Goal: Task Accomplishment & Management: Manage account settings

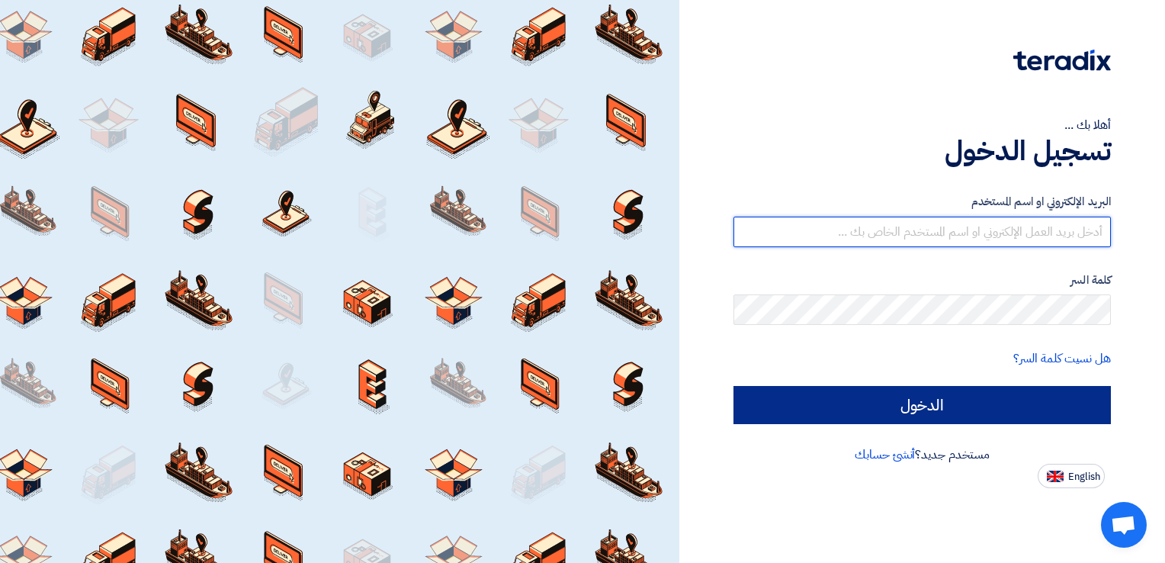
type input "[EMAIL_ADDRESS][DOMAIN_NAME]"
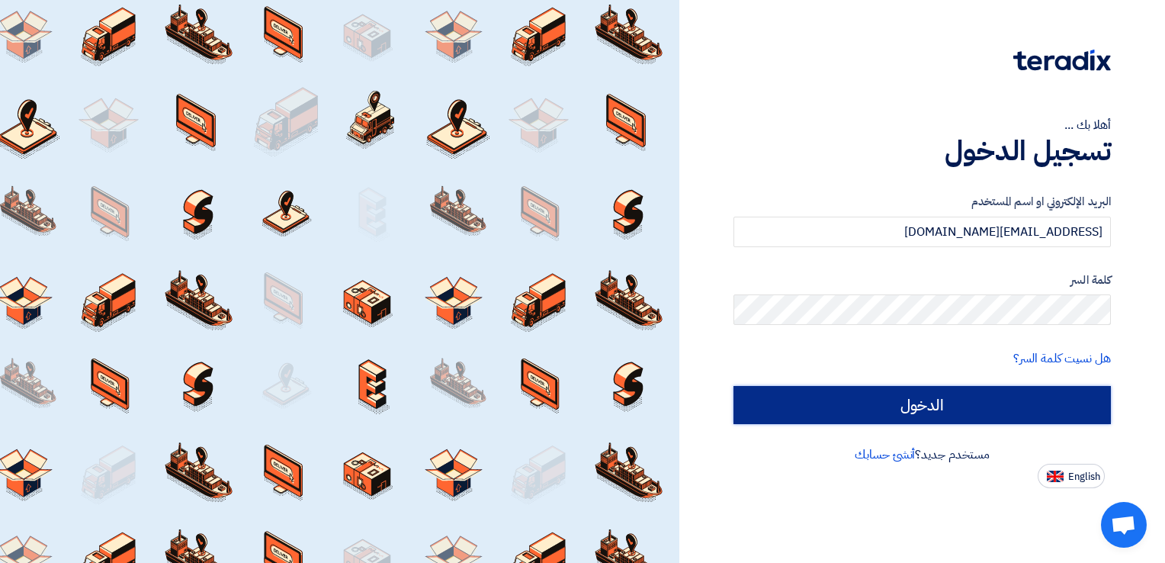
click at [971, 398] on input "الدخول" at bounding box center [921, 405] width 377 height 38
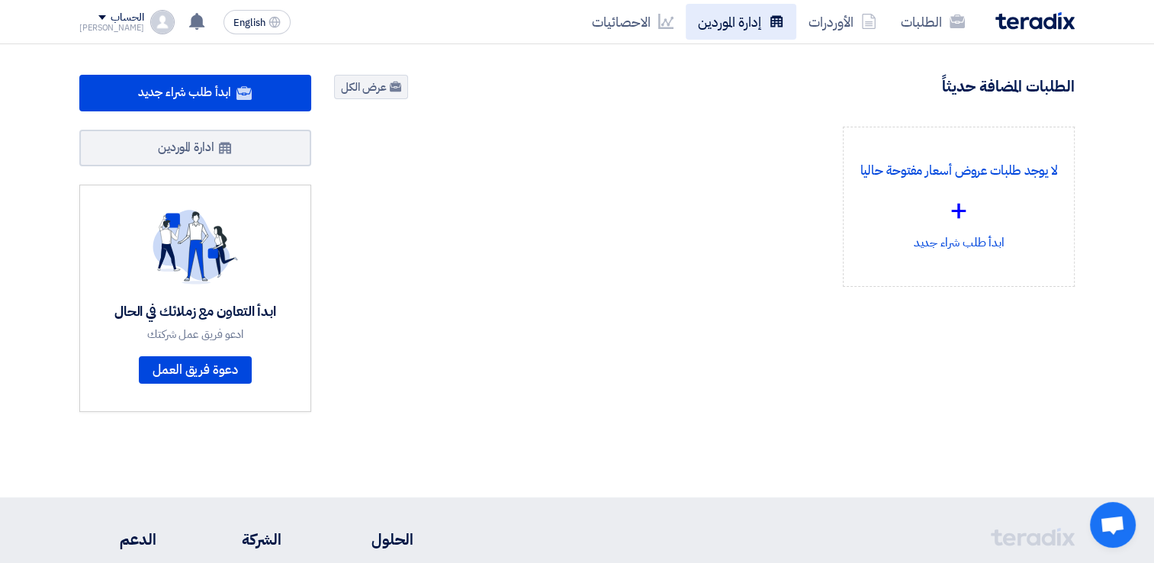
click at [746, 21] on link "إدارة الموردين" at bounding box center [740, 22] width 111 height 36
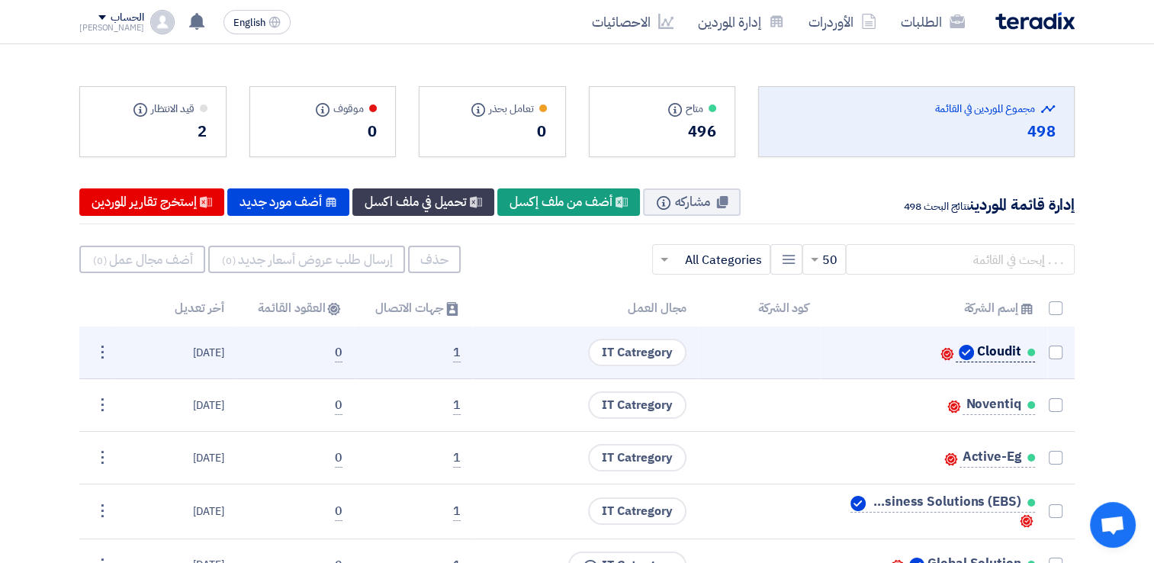
click at [1003, 350] on span "Cloudit" at bounding box center [998, 351] width 43 height 12
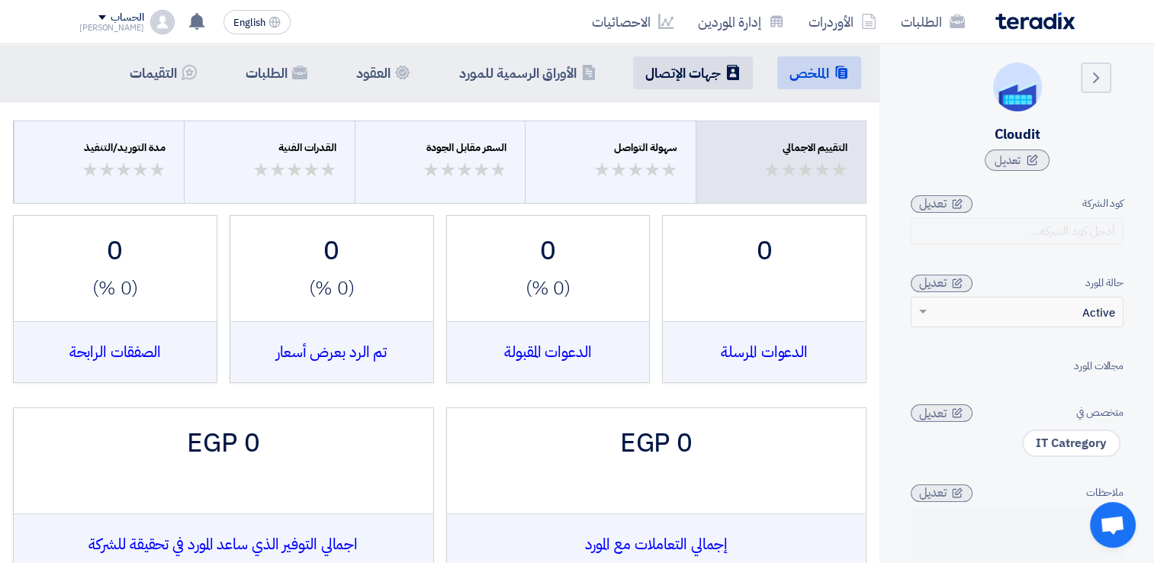
click at [679, 59] on li "Contacts جهات الإتصال" at bounding box center [693, 72] width 120 height 33
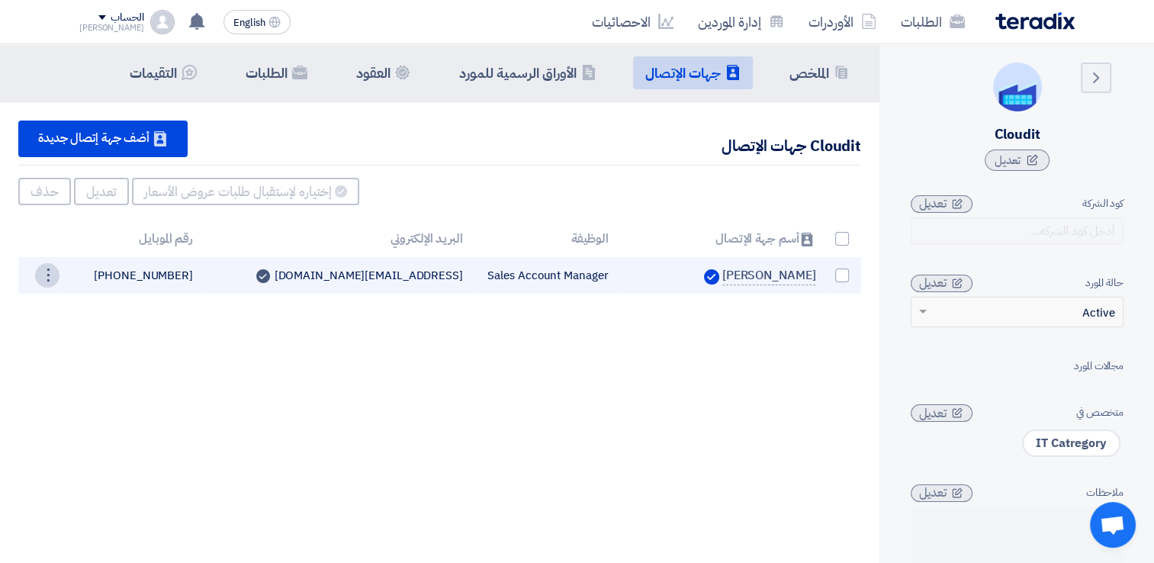
click at [46, 271] on div "⋮" at bounding box center [47, 275] width 24 height 24
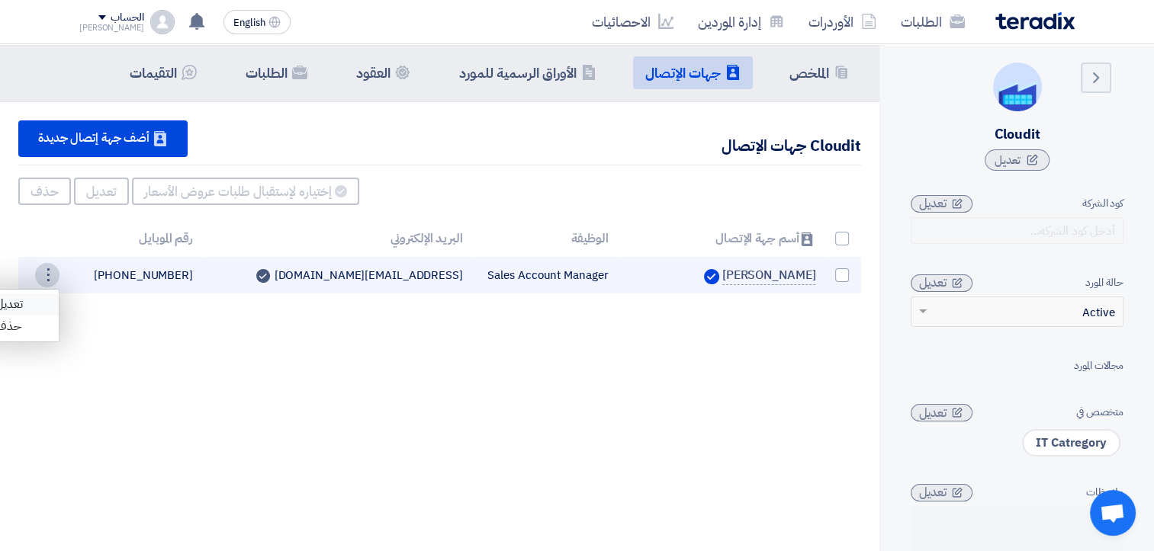
click at [18, 300] on link "تعديل" at bounding box center [21, 305] width 75 height 22
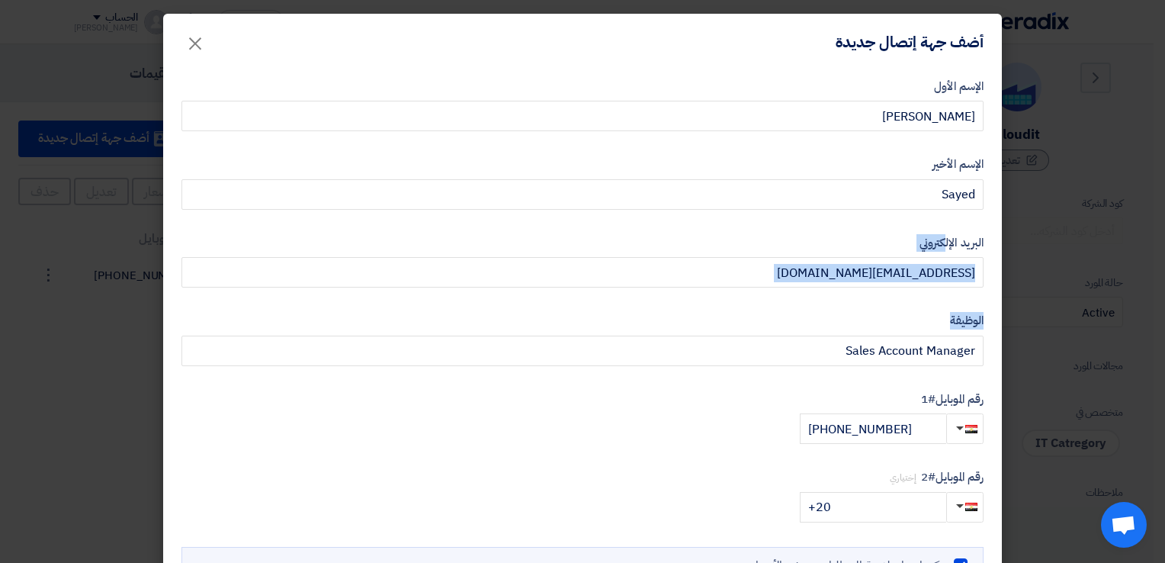
drag, startPoint x: 1164, startPoint y: 220, endPoint x: 1163, endPoint y: 361, distance: 141.1
click at [1163, 361] on modal-container "أضف جهة إتصال جديدة × الإسم الأول [PERSON_NAME] [GEOGRAPHIC_DATA] Sayed البريد …" at bounding box center [582, 281] width 1165 height 563
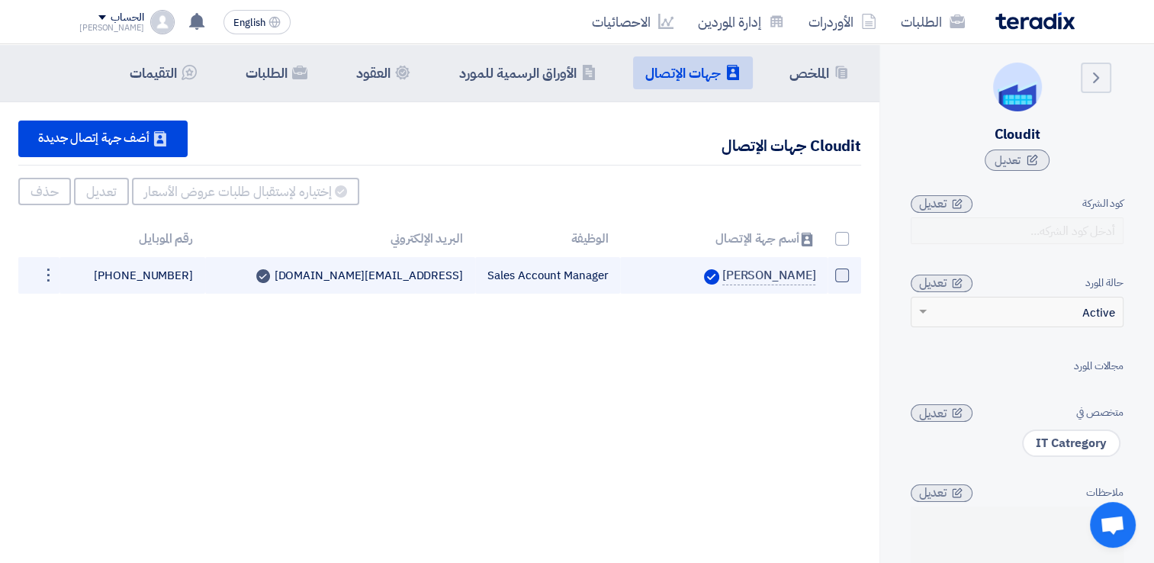
click at [842, 273] on span at bounding box center [842, 275] width 14 height 14
click at [830, 274] on input "checkbox" at bounding box center [825, 279] width 10 height 10
checkbox input "true"
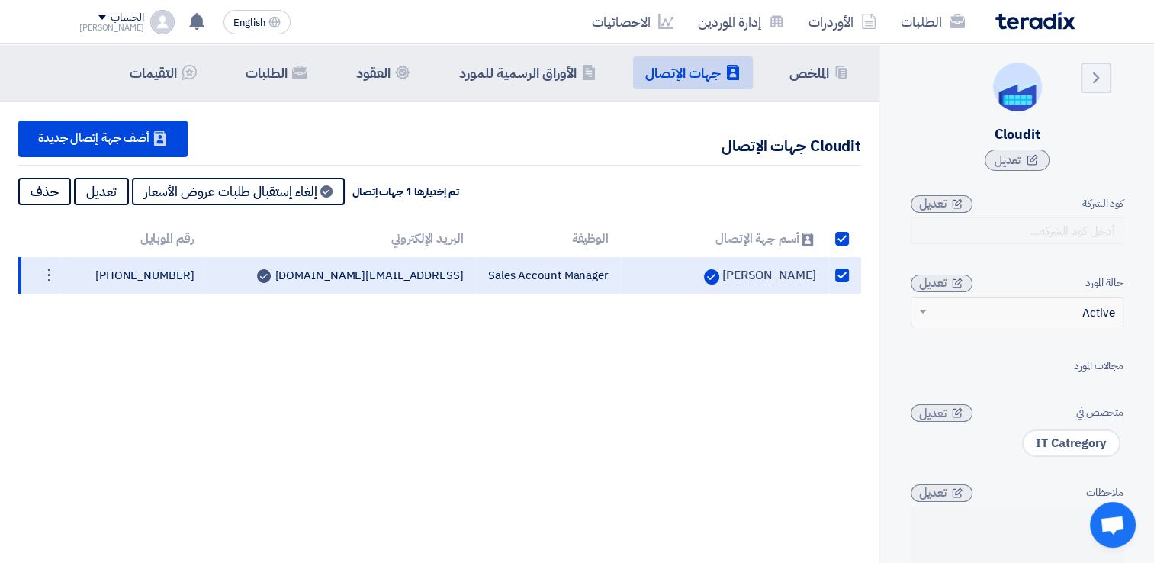
click at [691, 79] on h5 "جهات الإتصال" at bounding box center [682, 73] width 75 height 18
click at [827, 59] on li "Summary الملخص" at bounding box center [819, 72] width 84 height 33
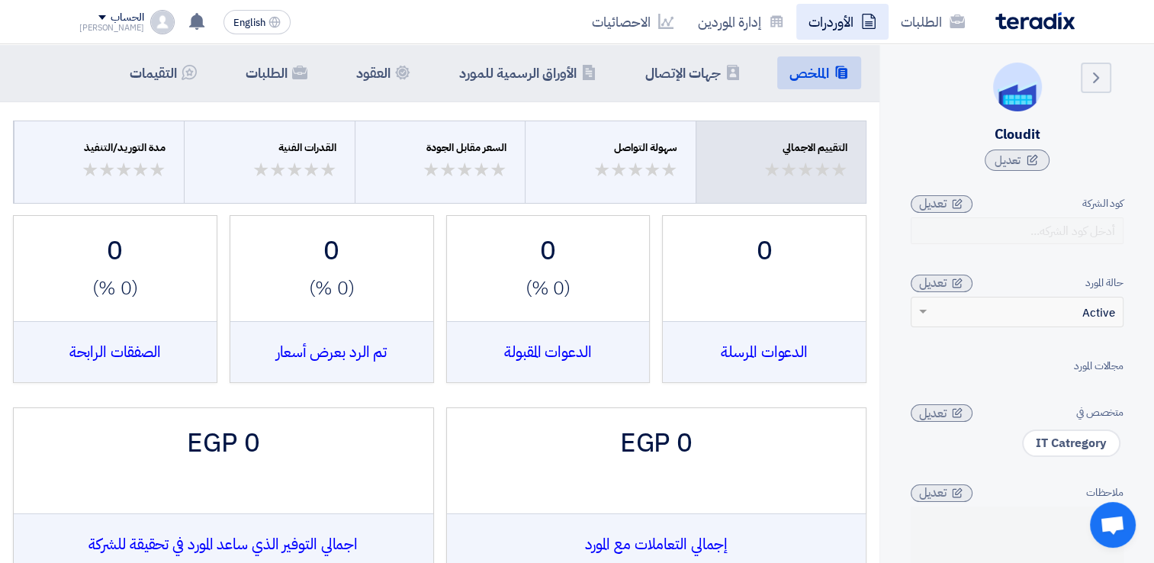
click at [860, 25] on link "الأوردرات" at bounding box center [842, 22] width 92 height 36
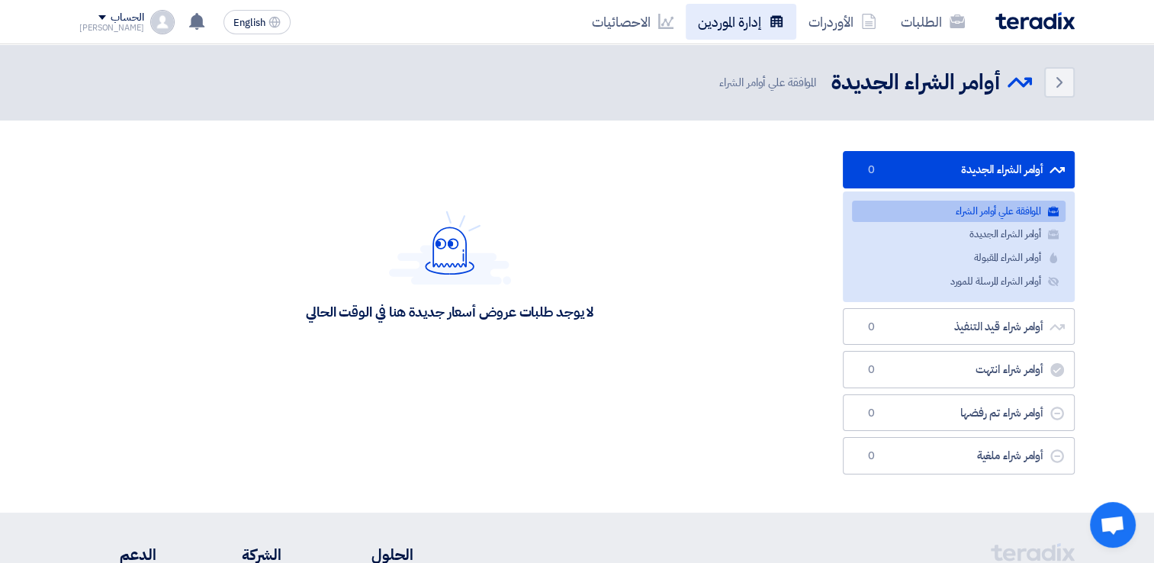
click at [727, 32] on link "إدارة الموردين" at bounding box center [740, 22] width 111 height 36
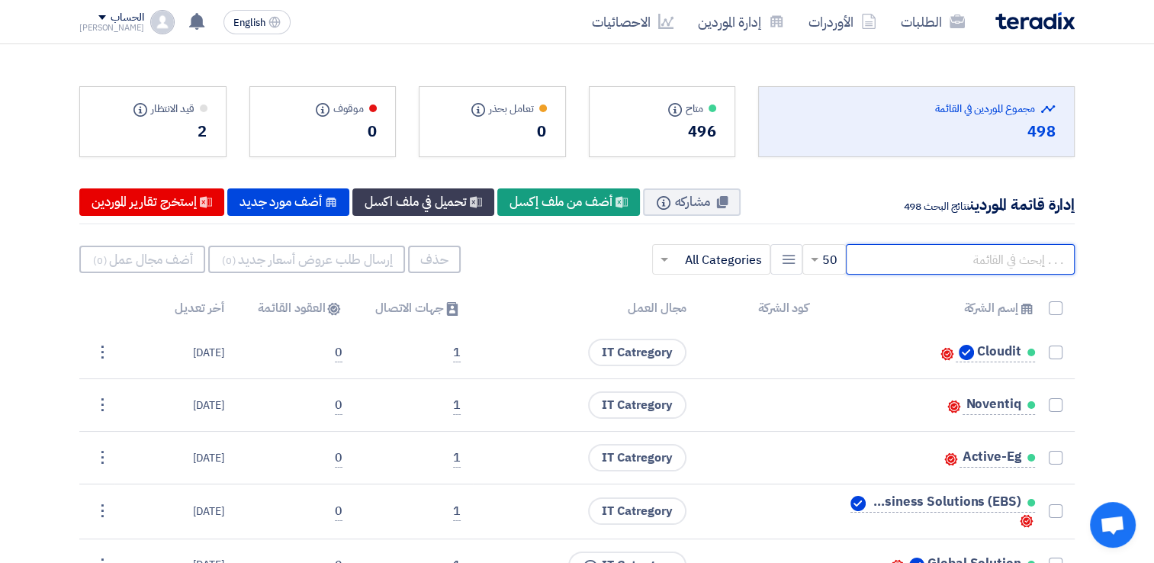
click at [995, 255] on input "text" at bounding box center [960, 259] width 229 height 30
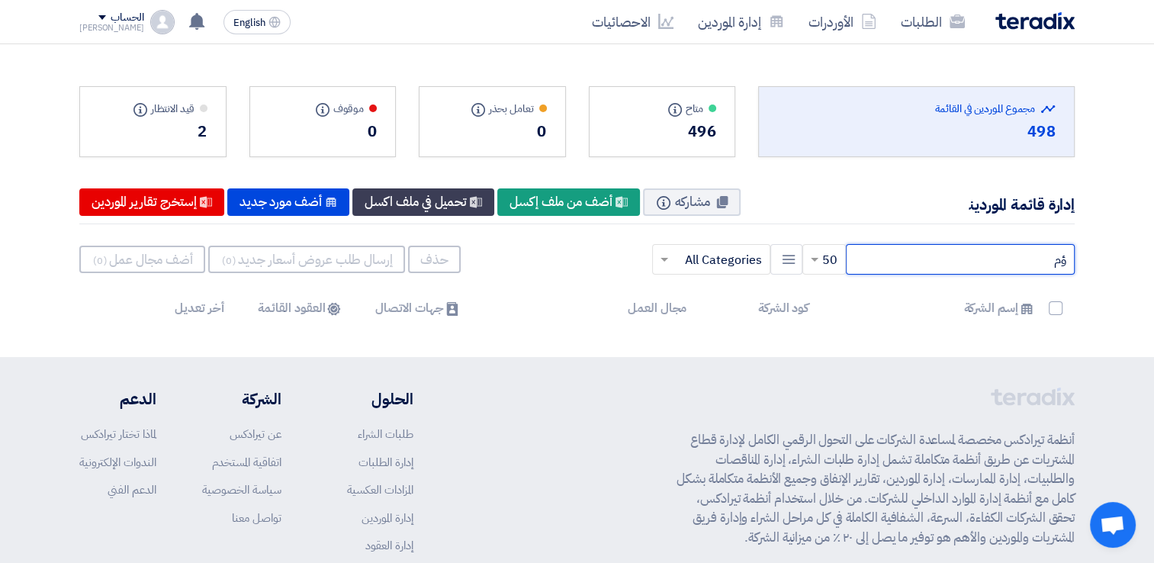
type input "ؤ"
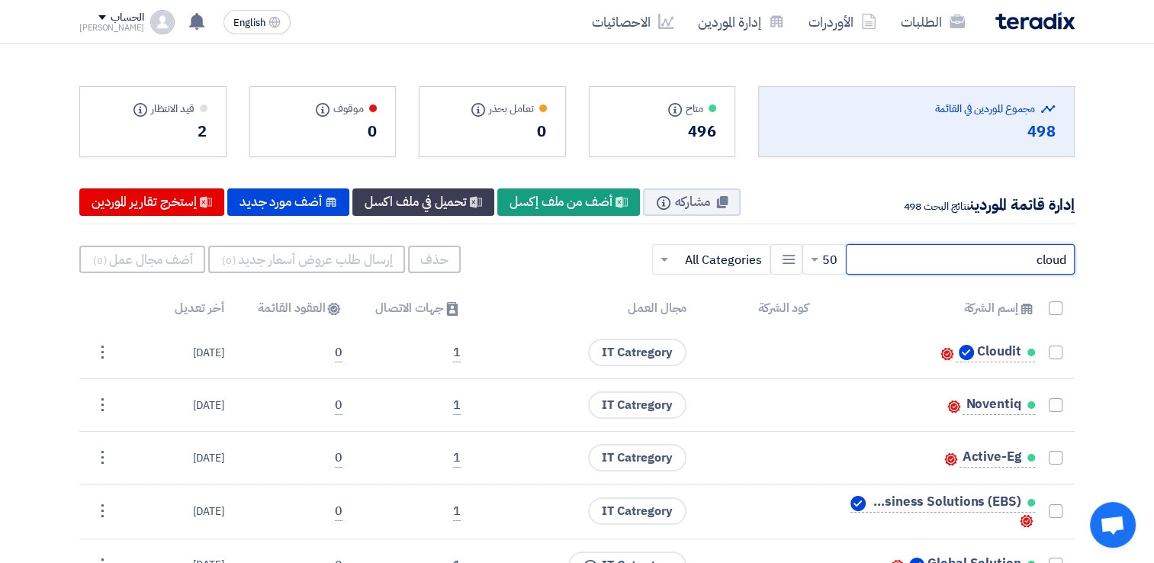
type input "cloud"
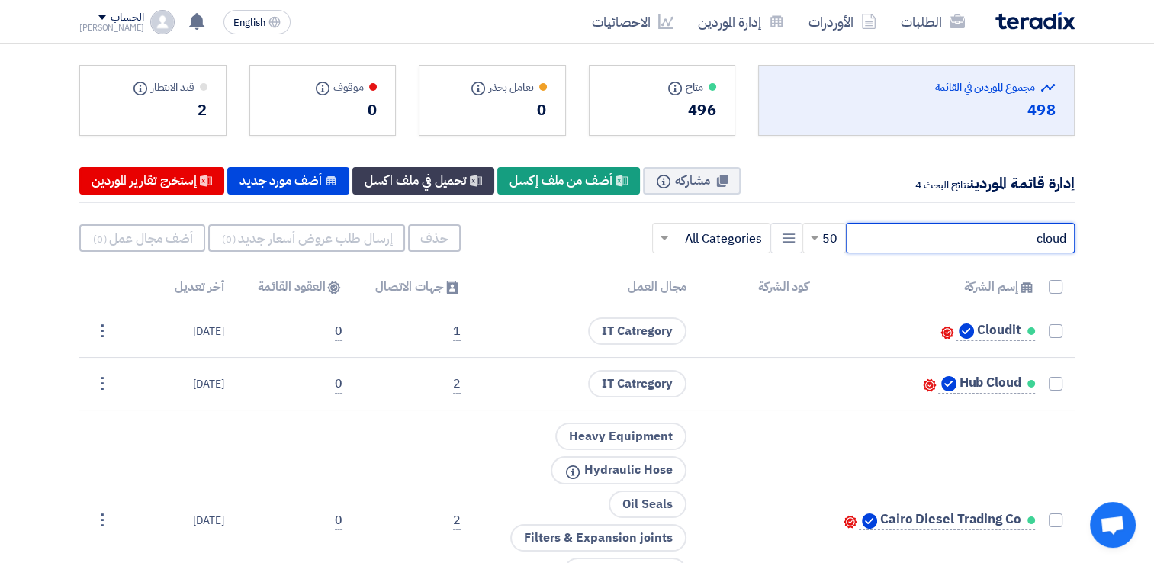
scroll to position [17, 0]
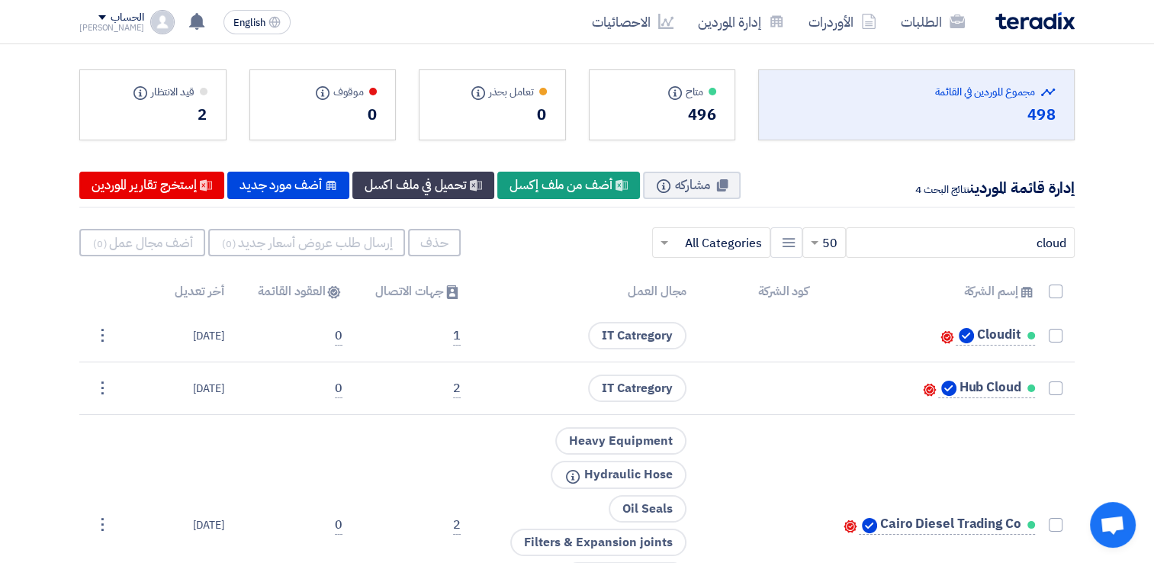
click at [158, 110] on div "2" at bounding box center [152, 114] width 109 height 23
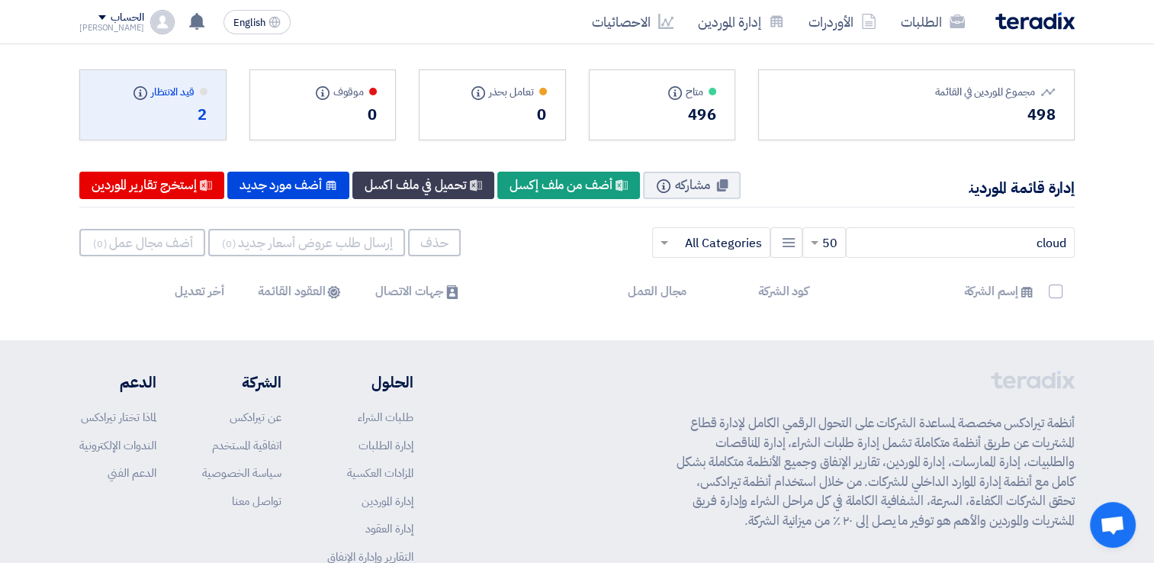
click at [180, 94] on div "قيد الانتظار Info" at bounding box center [152, 92] width 109 height 16
click at [991, 252] on input "cloud" at bounding box center [960, 242] width 229 height 30
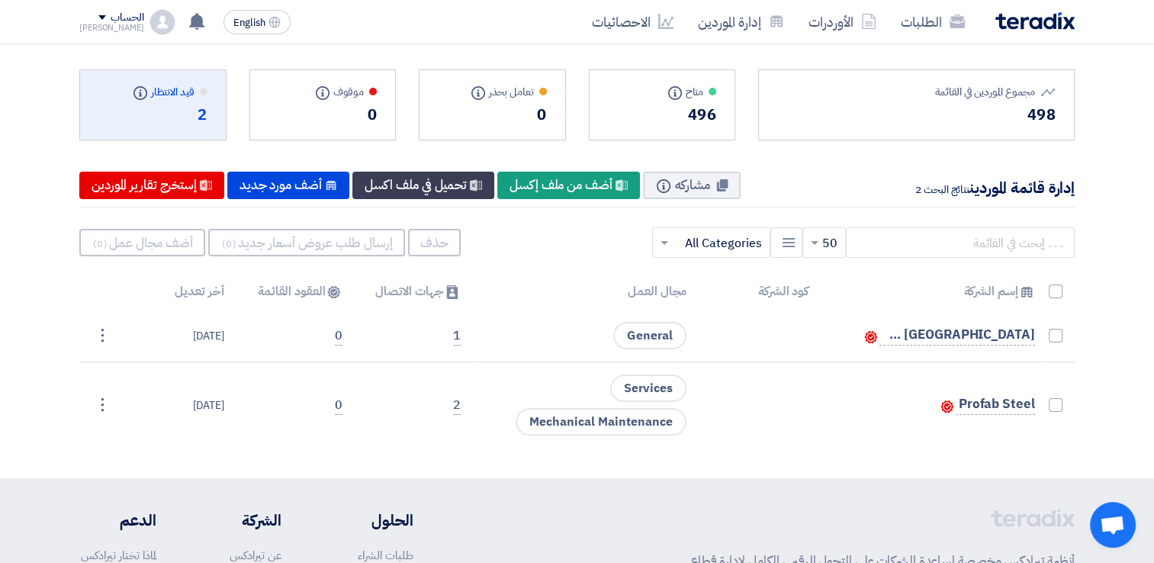
click at [124, 108] on div "2" at bounding box center [152, 114] width 109 height 23
click at [1046, 29] on div "الطلبات الأوردرات إدارة الموردين الاحصائيات" at bounding box center [775, 22] width 597 height 36
click at [1045, 22] on img at bounding box center [1034, 21] width 79 height 18
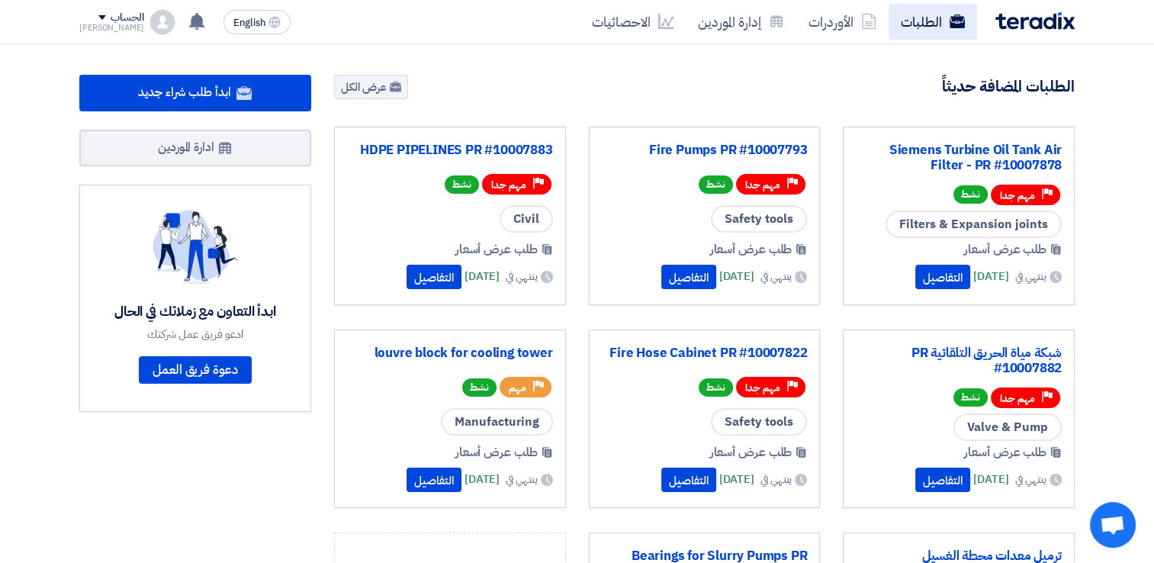
click at [927, 26] on link "الطلبات" at bounding box center [932, 22] width 88 height 36
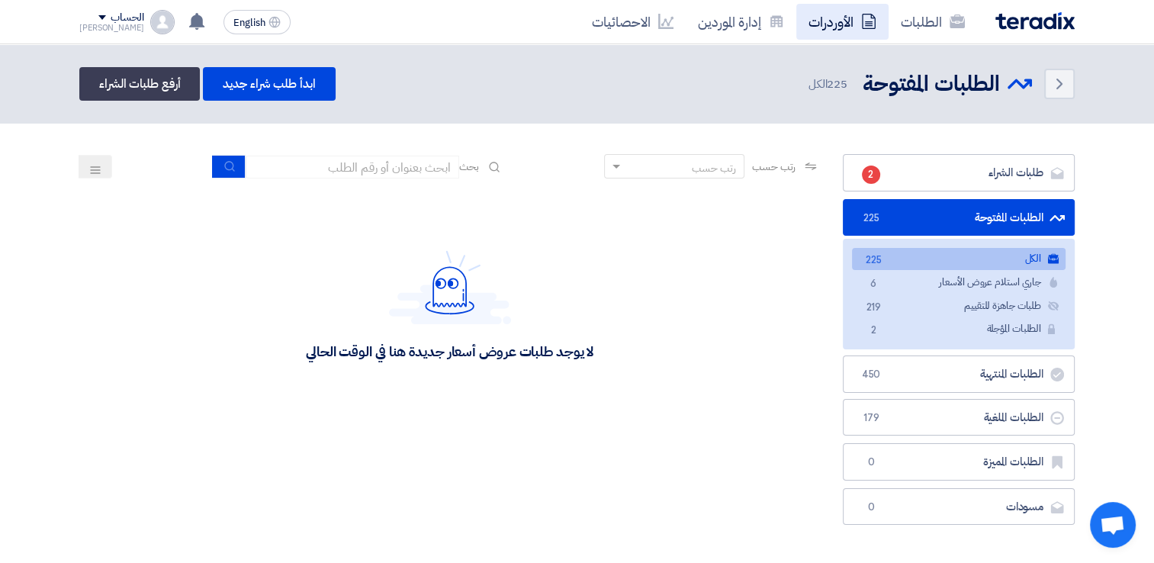
click at [866, 12] on link "الأوردرات" at bounding box center [842, 22] width 92 height 36
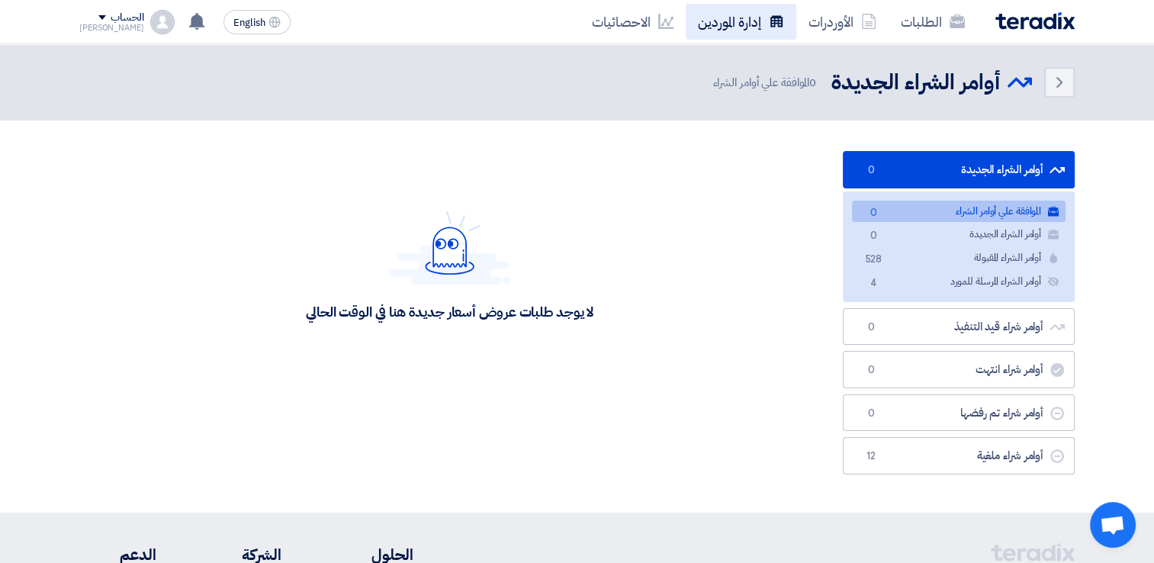
click at [733, 19] on link "إدارة الموردين" at bounding box center [740, 22] width 111 height 36
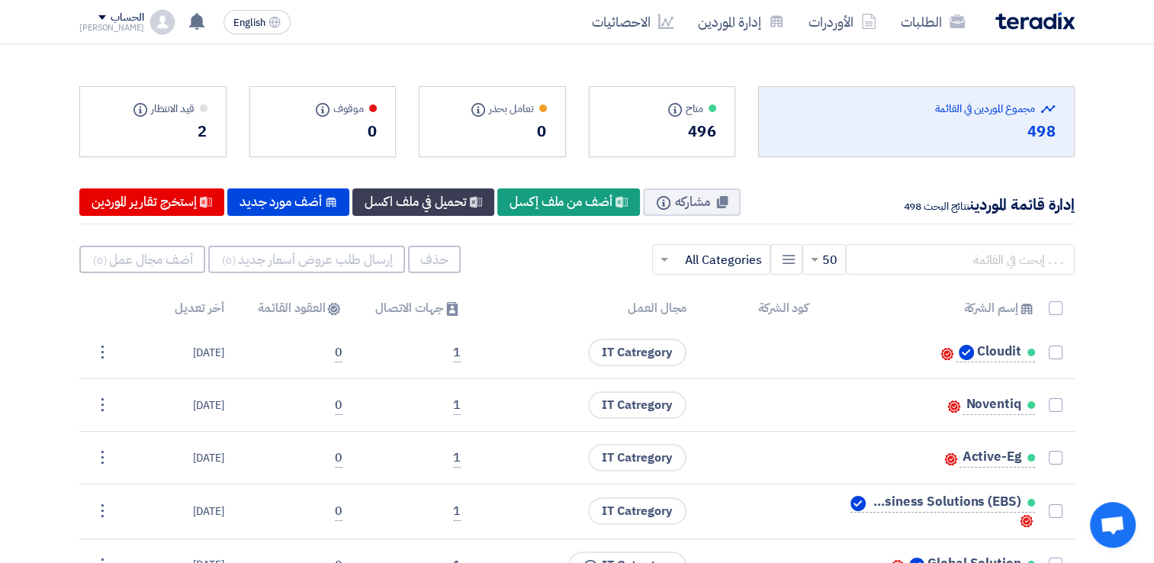
click at [1019, 14] on img at bounding box center [1034, 21] width 79 height 18
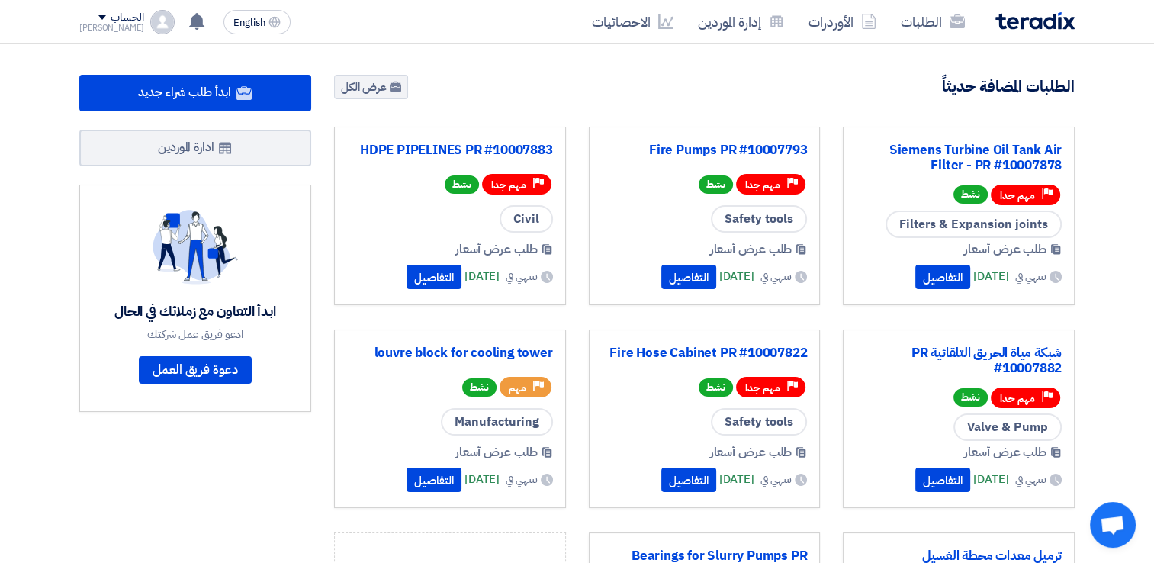
click at [1064, 23] on img at bounding box center [1034, 21] width 79 height 18
click at [403, 92] on link "عرض الكل" at bounding box center [371, 87] width 74 height 24
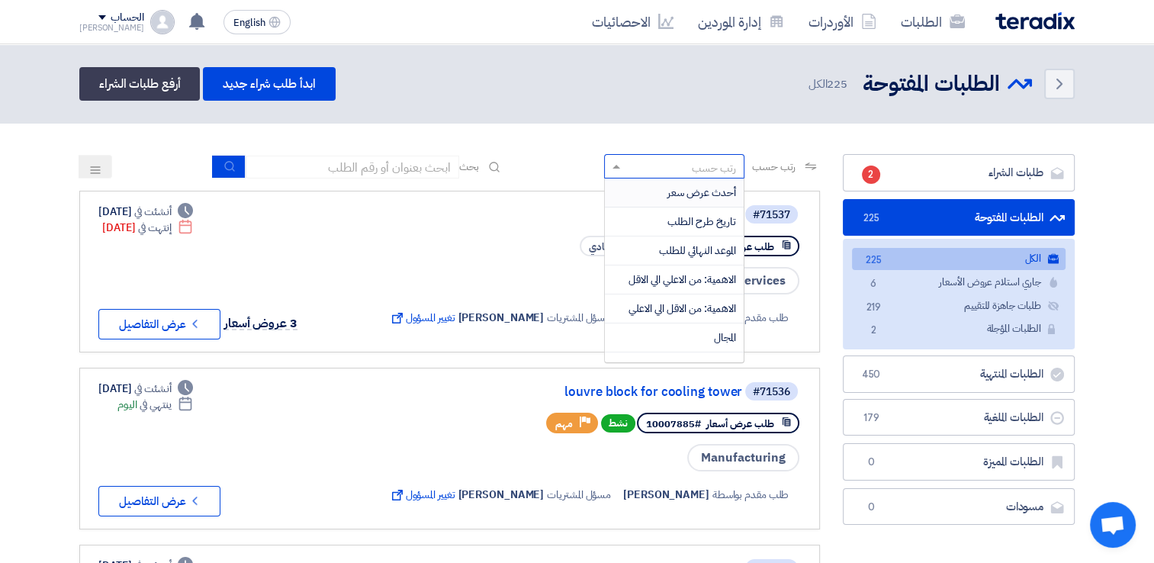
click at [648, 168] on div "رتب حسب" at bounding box center [684, 166] width 120 height 19
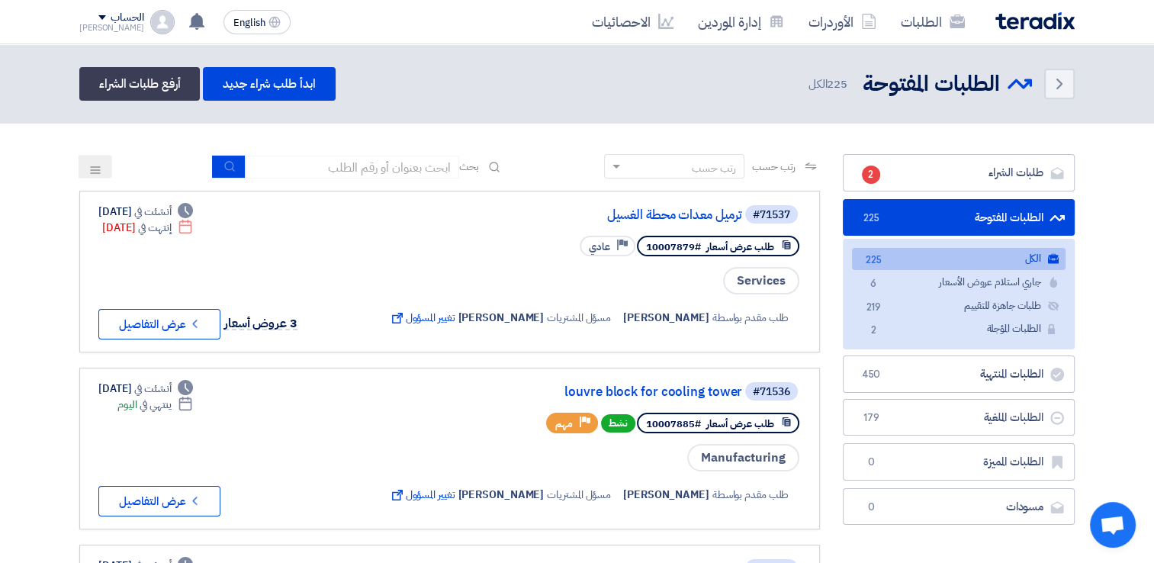
click at [88, 168] on button at bounding box center [96, 167] width 34 height 24
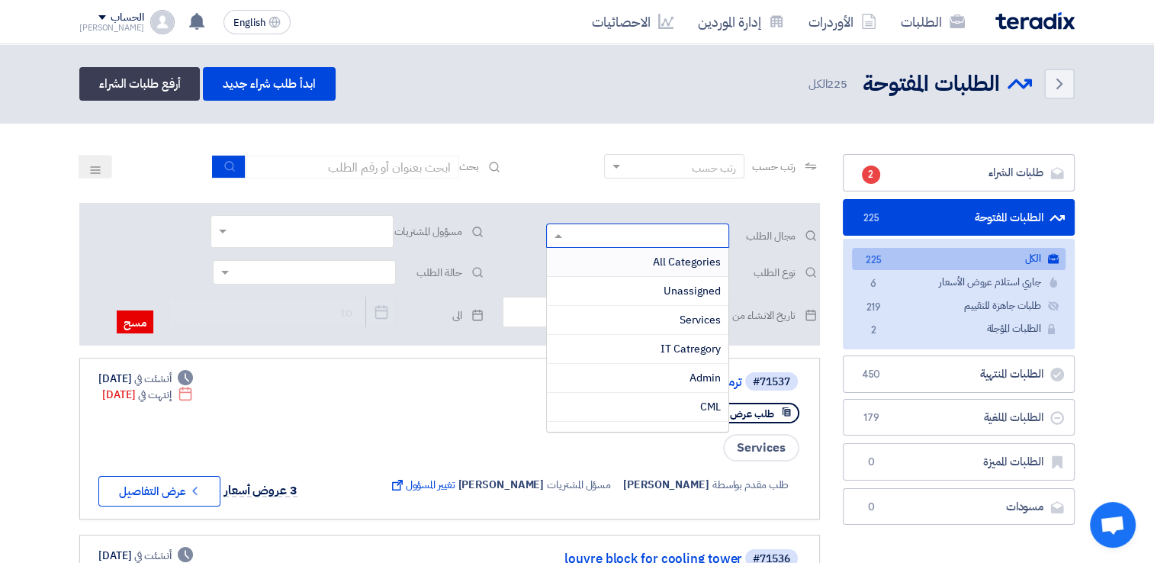
click at [550, 242] on span at bounding box center [556, 236] width 19 height 16
click at [652, 338] on div "IT Catregory" at bounding box center [637, 349] width 181 height 29
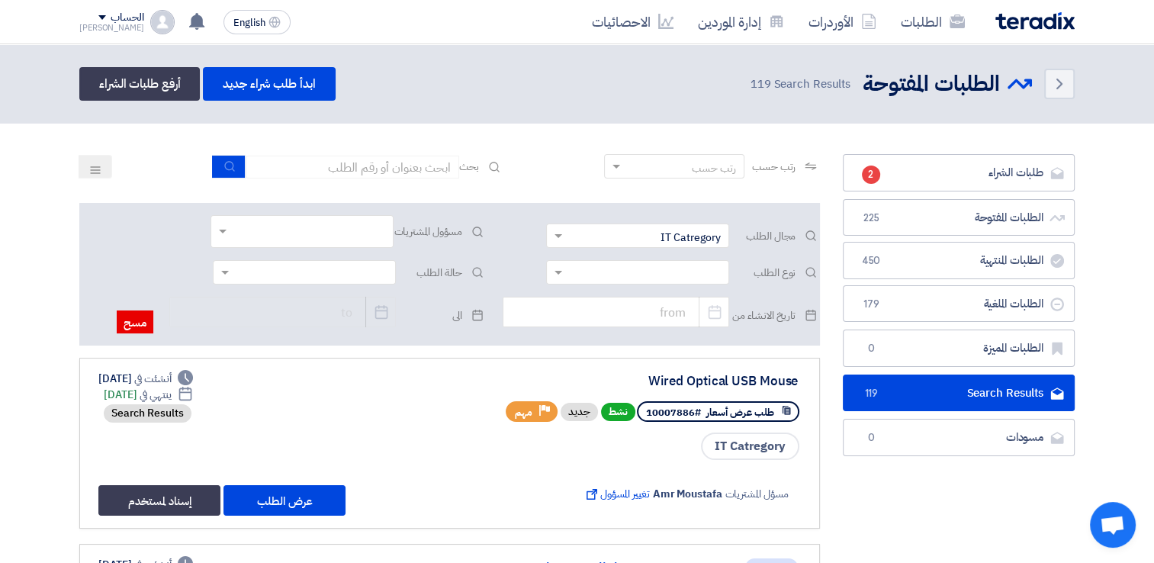
click at [1051, 24] on img at bounding box center [1034, 21] width 79 height 18
